Goal: Information Seeking & Learning: Learn about a topic

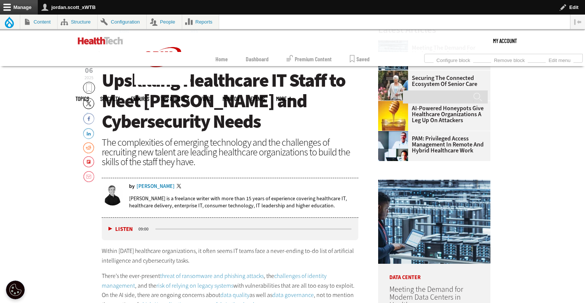
scroll to position [275, 0]
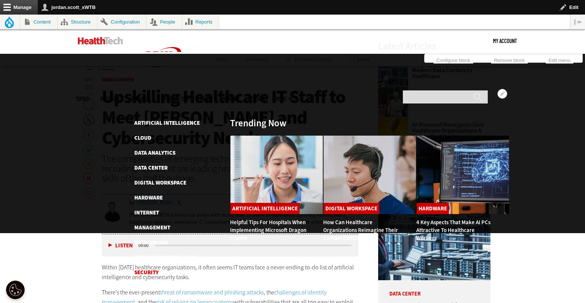
click at [150, 269] on link "Security" at bounding box center [146, 272] width 24 height 7
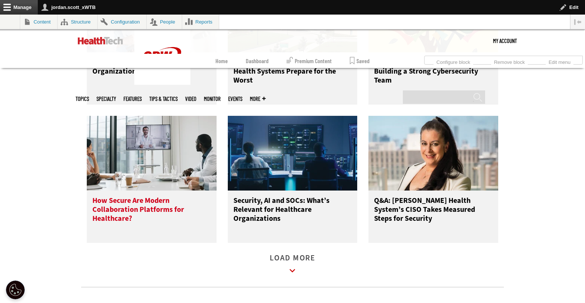
scroll to position [1452, 0]
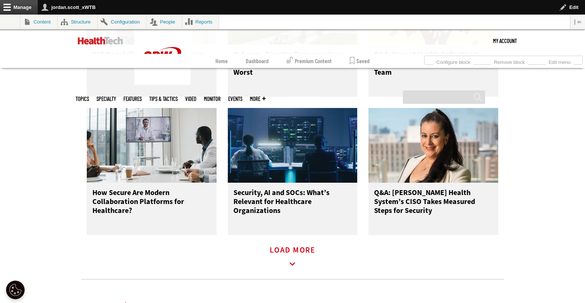
click at [286, 257] on link "Load More" at bounding box center [293, 258] width 46 height 21
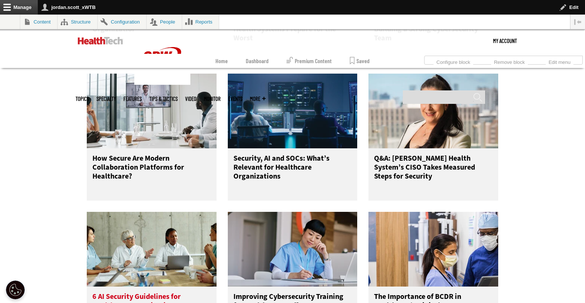
scroll to position [1583, 0]
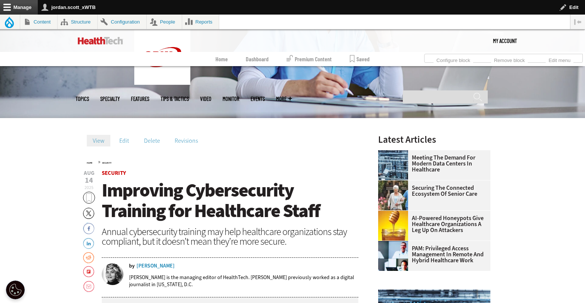
scroll to position [183, 0]
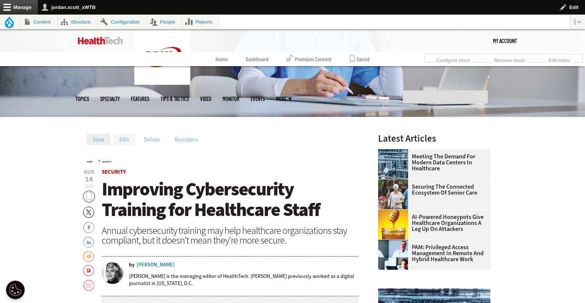
click at [121, 143] on link "Edit" at bounding box center [124, 139] width 22 height 11
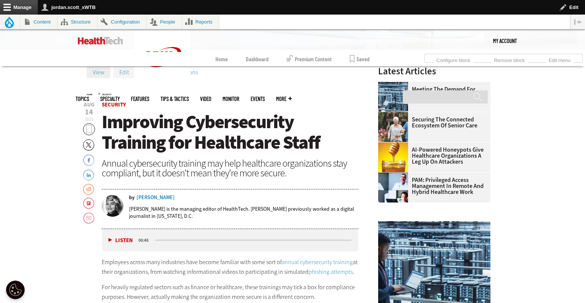
scroll to position [252, 0]
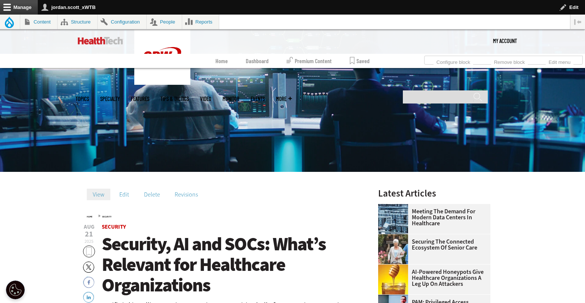
scroll to position [132, 0]
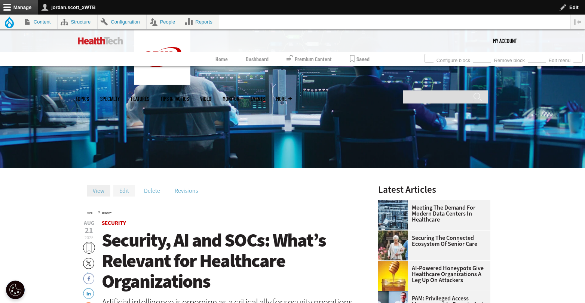
click at [120, 193] on link "Edit" at bounding box center [124, 190] width 22 height 11
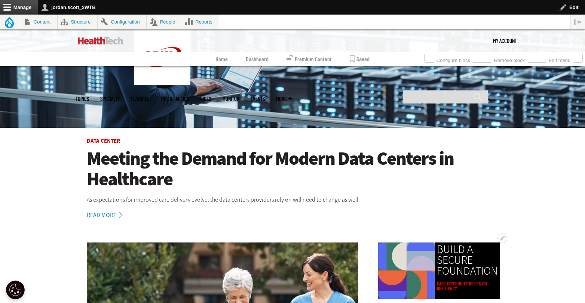
scroll to position [13, 0]
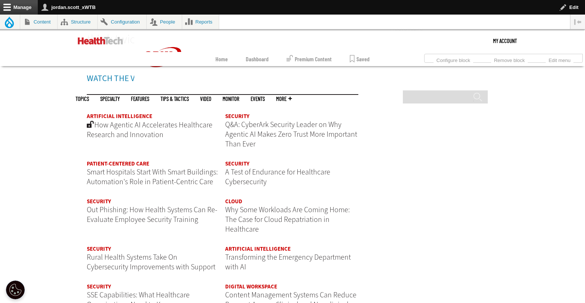
scroll to position [915, 0]
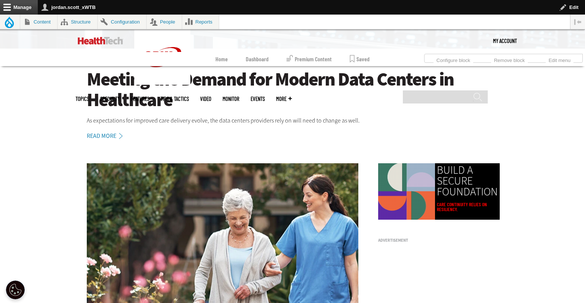
scroll to position [493, 0]
